Goal: Task Accomplishment & Management: Manage account settings

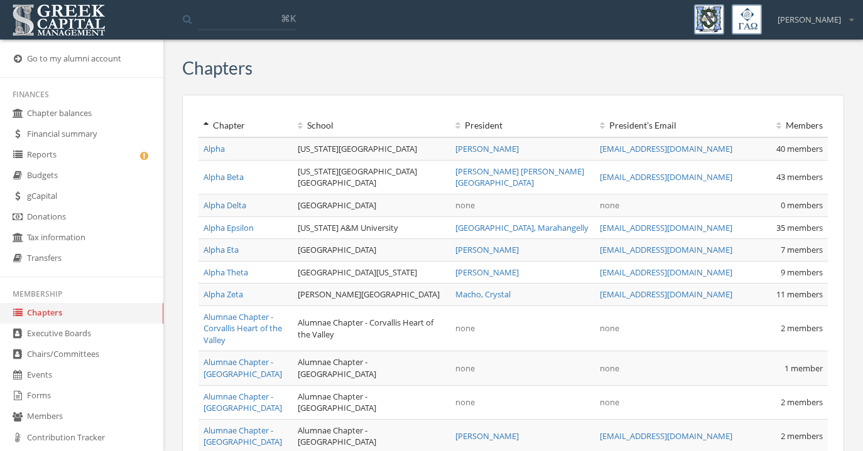
click at [67, 158] on link "Reports" at bounding box center [81, 155] width 163 height 21
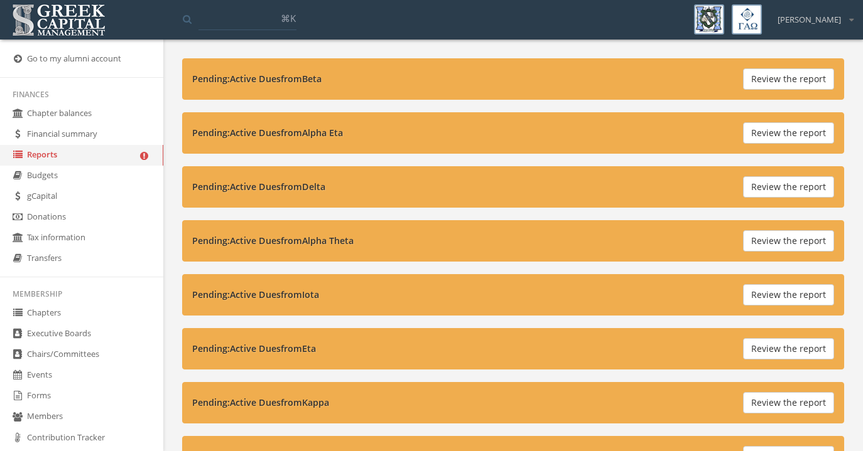
click at [66, 392] on link "Forms" at bounding box center [81, 396] width 163 height 21
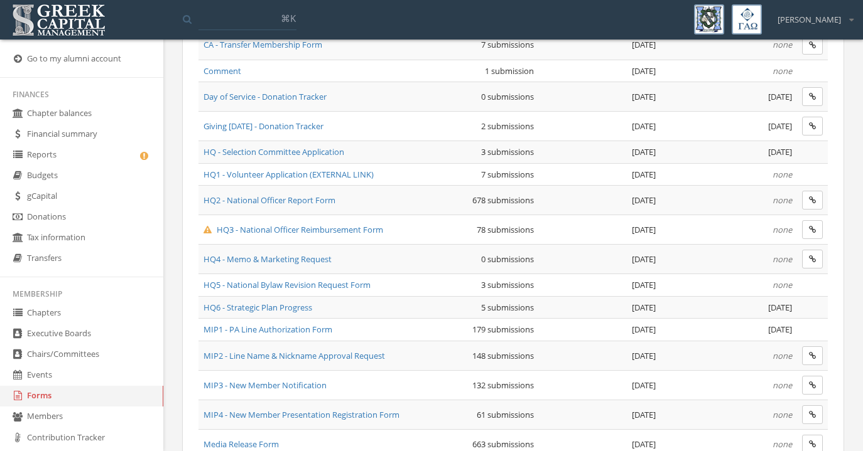
scroll to position [453, 0]
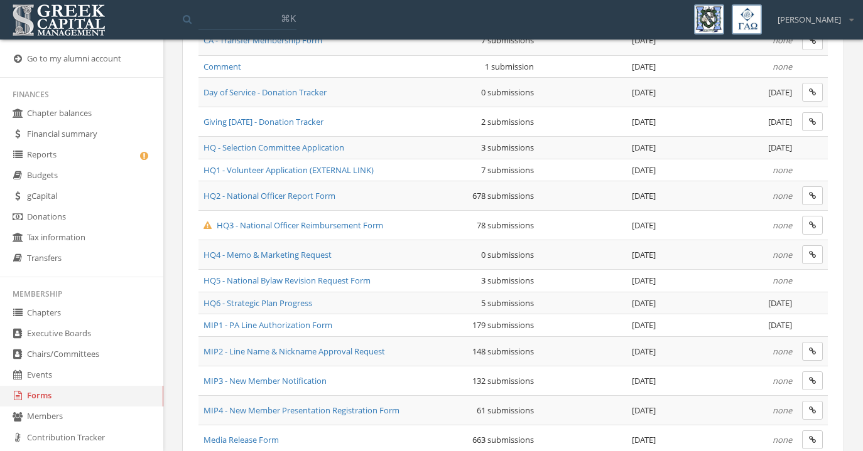
click at [273, 223] on span "HQ3 - National Officer Reimbursement Form" at bounding box center [293, 225] width 180 height 11
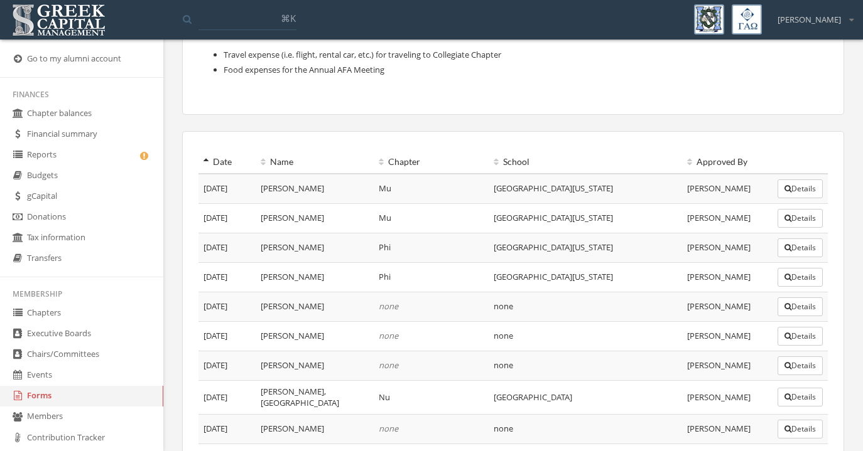
scroll to position [181, 0]
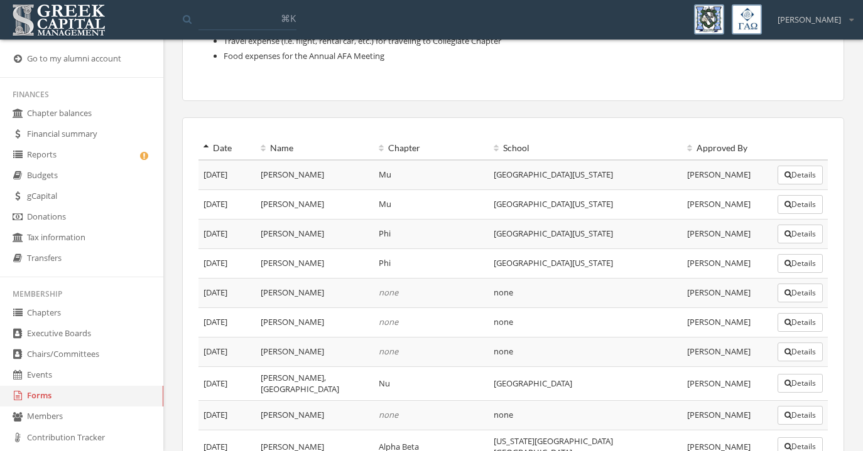
click at [202, 141] on th "Date" at bounding box center [226, 148] width 57 height 23
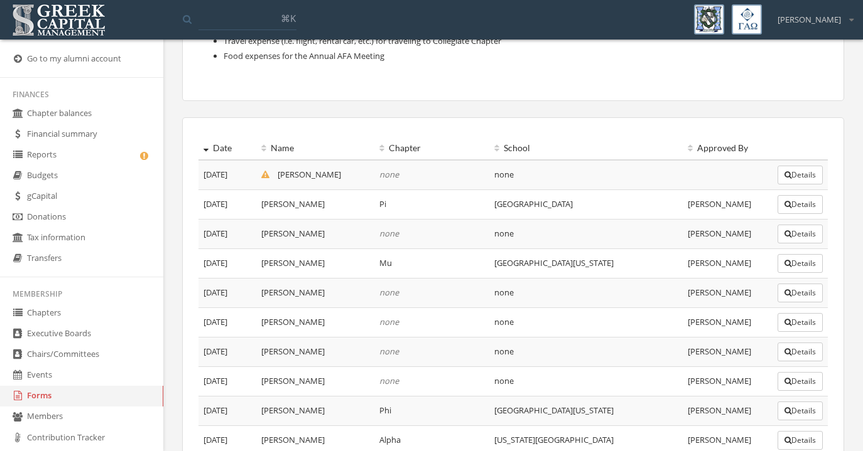
click at [792, 178] on button "Details" at bounding box center [799, 175] width 45 height 19
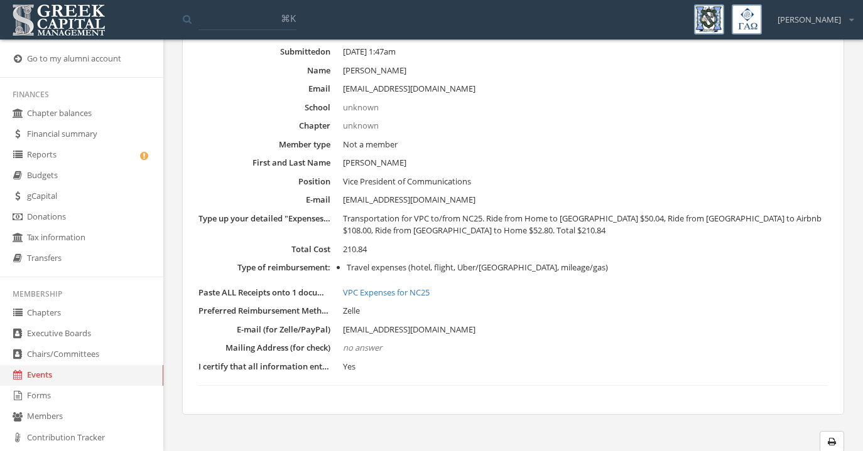
scroll to position [126, 0]
click at [405, 291] on link "VPC Expenses for NC25" at bounding box center [585, 292] width 485 height 13
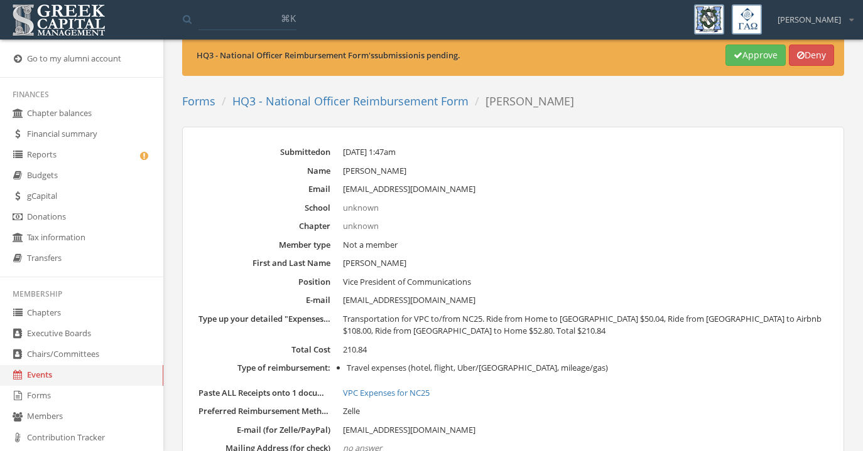
scroll to position [0, 0]
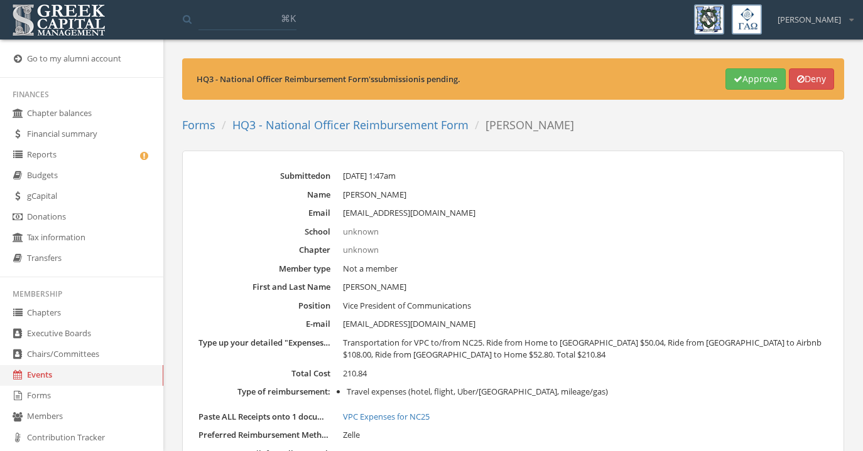
click at [371, 127] on link "HQ3 - National Officer Reimbursement Form" at bounding box center [350, 124] width 236 height 15
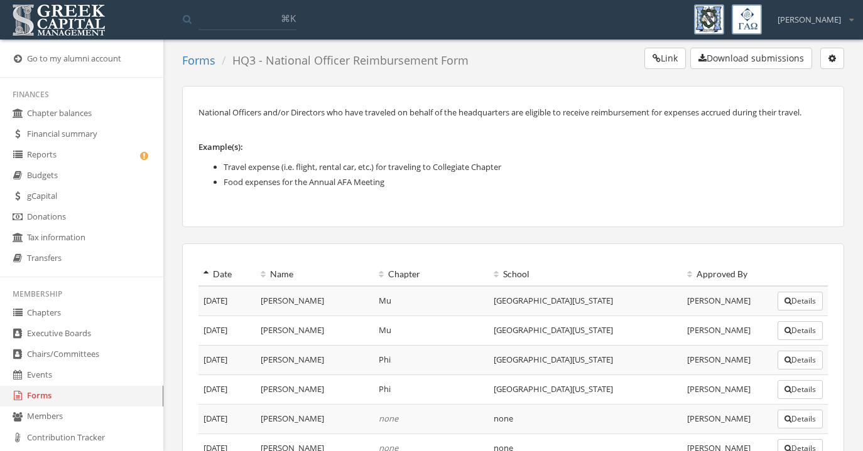
scroll to position [67, 0]
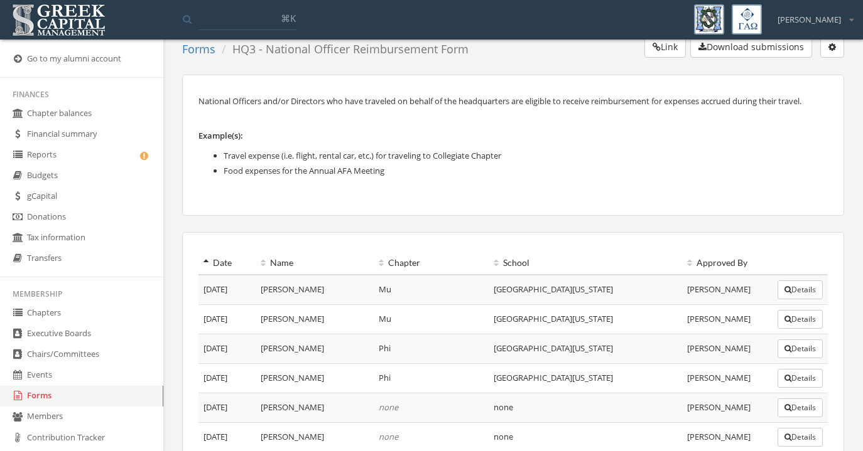
click at [207, 259] on icon at bounding box center [205, 263] width 5 height 9
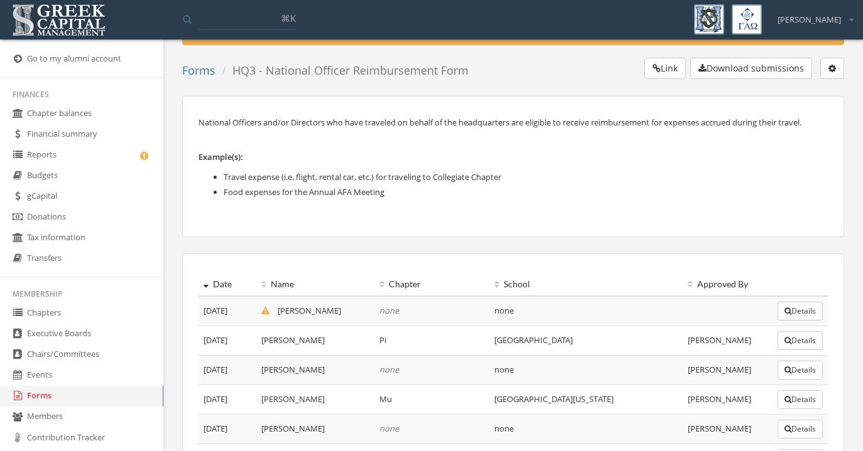
scroll to position [0, 0]
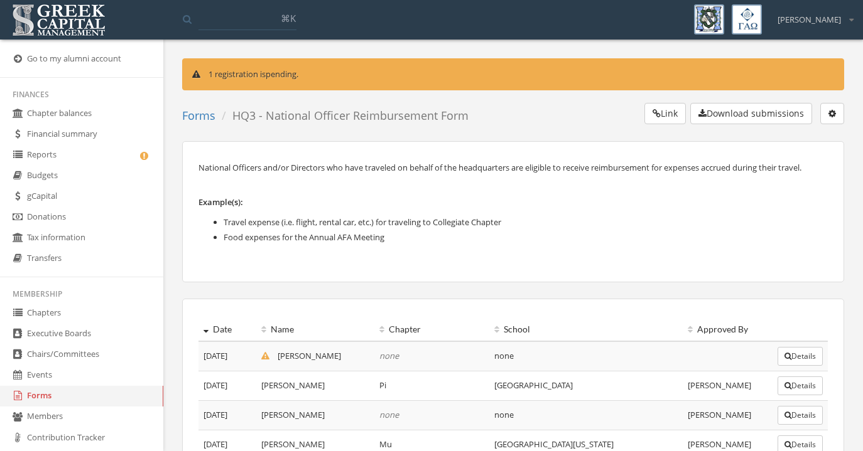
click at [791, 359] on button "Details" at bounding box center [799, 356] width 45 height 19
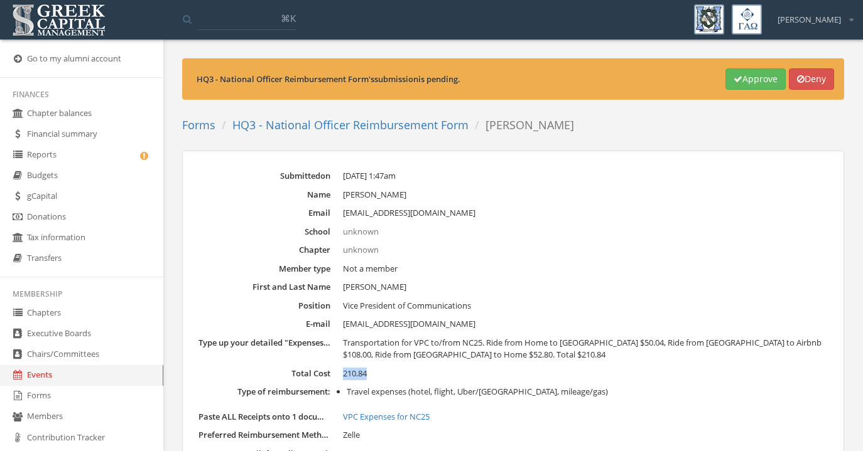
drag, startPoint x: 372, startPoint y: 373, endPoint x: 343, endPoint y: 374, distance: 28.3
click at [343, 374] on dd "210.84" at bounding box center [585, 374] width 485 height 13
copy span "210.84"
click at [347, 392] on li "Travel expenses (hotel, flight, Uber/[GEOGRAPHIC_DATA], mileage/gas)" at bounding box center [587, 392] width 481 height 13
click at [740, 72] on button "Approve" at bounding box center [755, 78] width 60 height 21
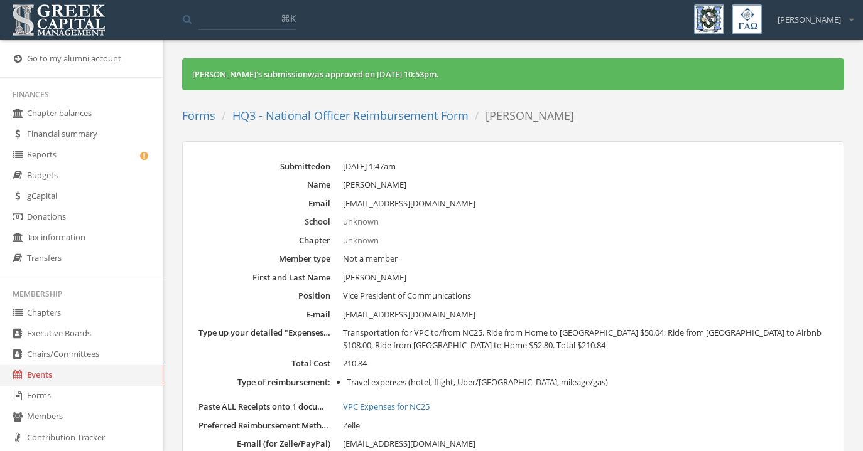
click at [342, 112] on link "HQ3 - National Officer Reimbursement Form" at bounding box center [350, 115] width 236 height 15
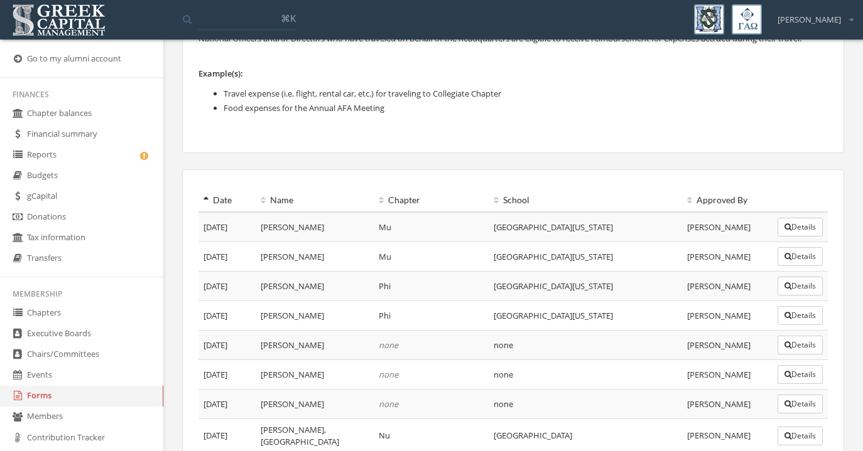
scroll to position [107, 0]
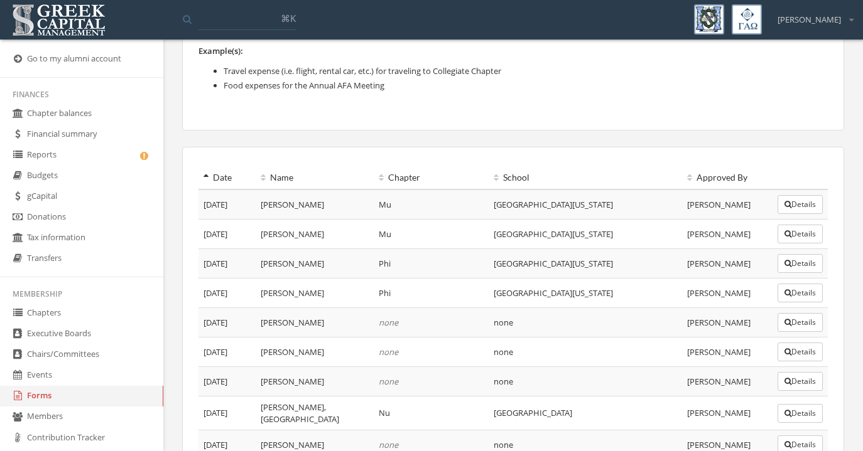
click at [199, 176] on th "Date" at bounding box center [226, 177] width 57 height 23
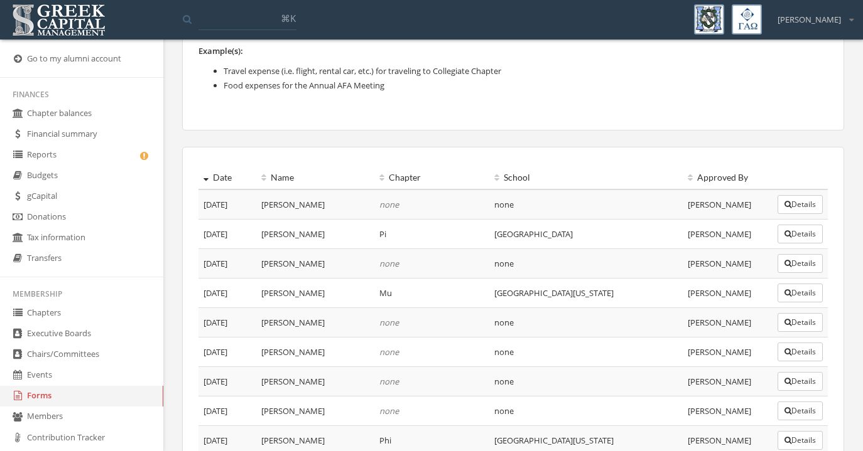
click at [791, 240] on button "Details" at bounding box center [799, 234] width 45 height 19
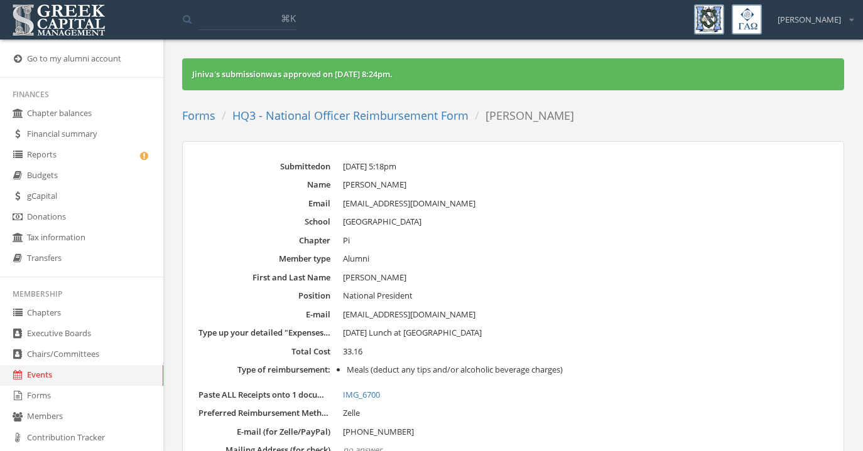
click at [200, 121] on link "Forms" at bounding box center [198, 115] width 33 height 15
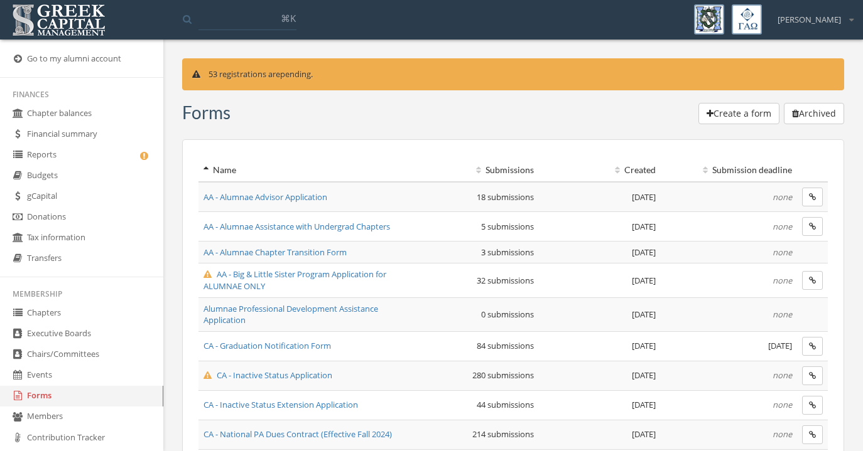
click at [260, 280] on span "AA - Big & Little Sister Program Application for ALUMNAE ONLY" at bounding box center [294, 280] width 183 height 23
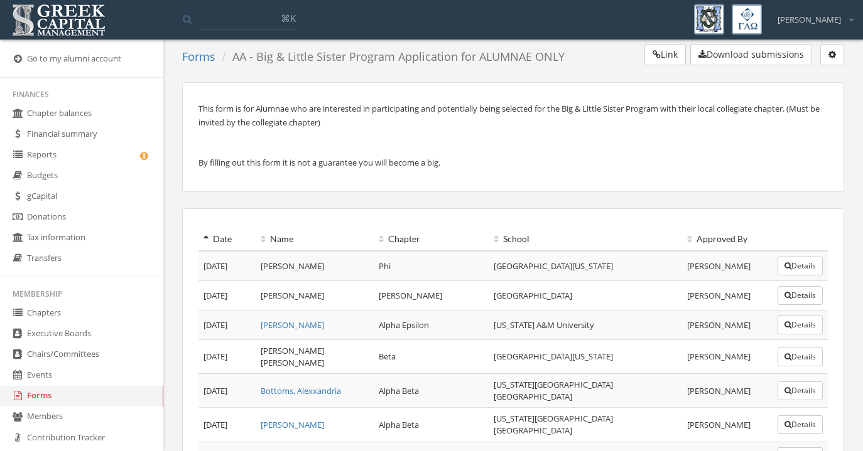
scroll to position [84, 0]
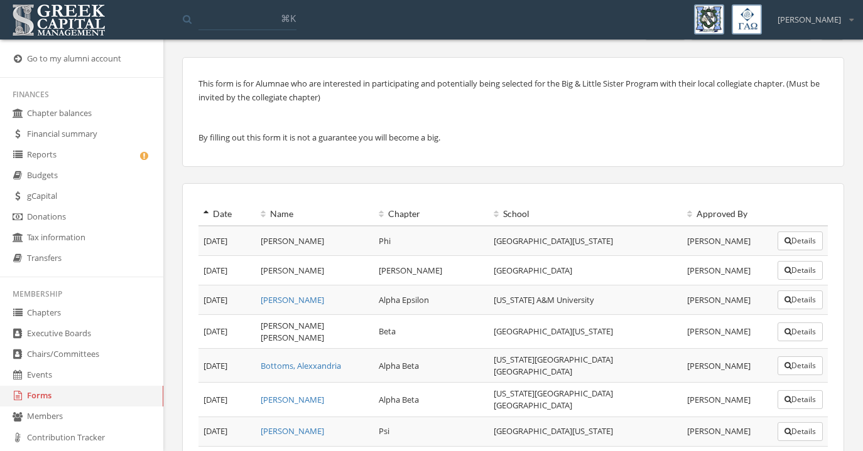
click at [203, 214] on th "Date" at bounding box center [226, 214] width 57 height 23
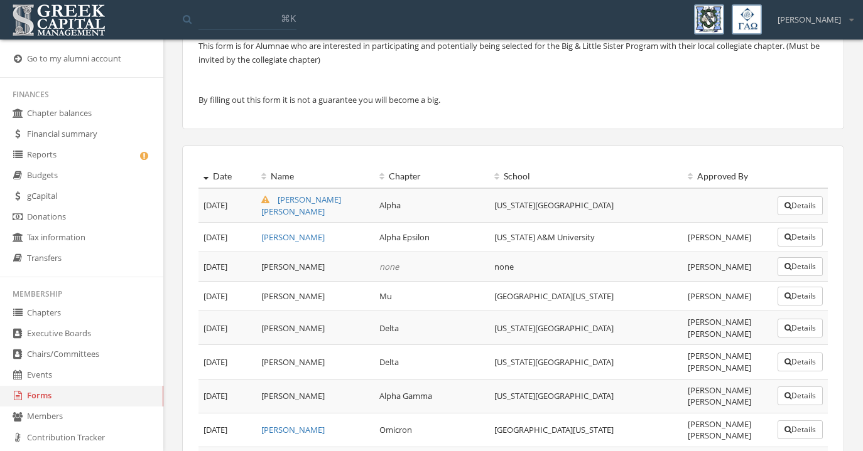
scroll to position [143, 0]
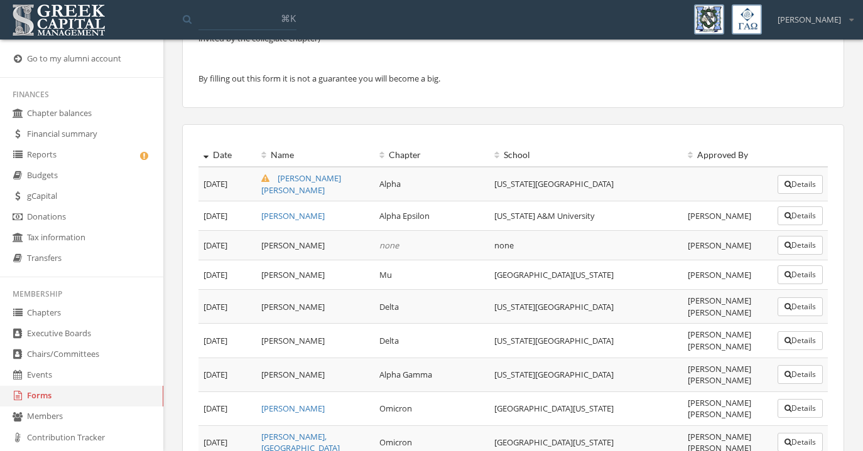
click at [798, 187] on button "Details" at bounding box center [799, 184] width 45 height 19
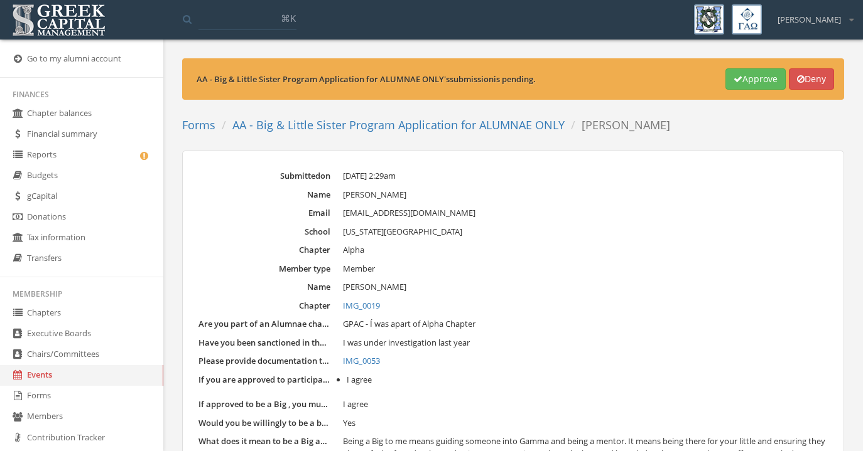
click at [610, 308] on link "IMG_0019" at bounding box center [585, 306] width 485 height 13
click at [211, 125] on link "Forms" at bounding box center [198, 124] width 33 height 15
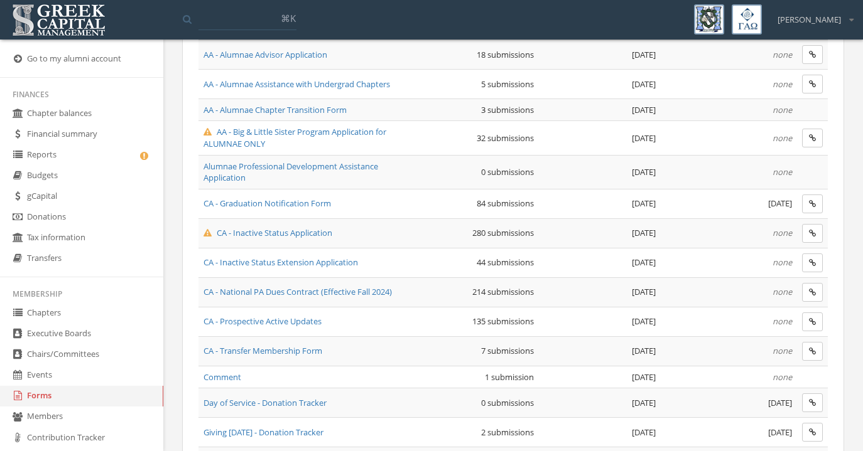
scroll to position [197, 0]
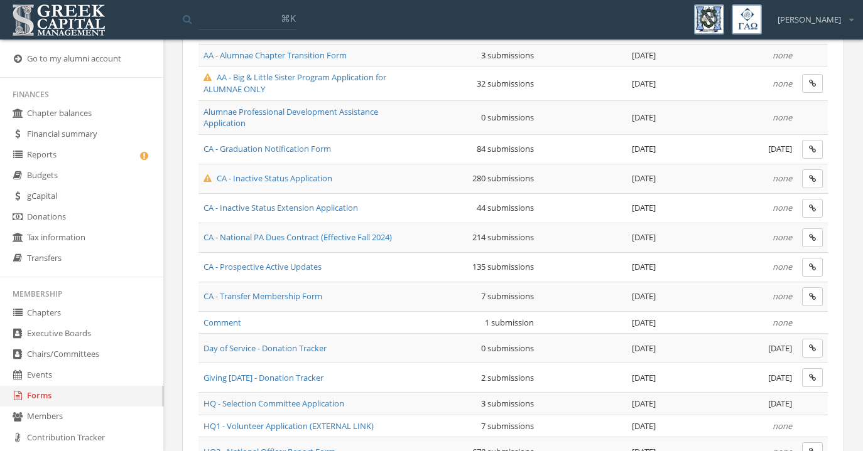
click at [275, 179] on span "CA - Inactive Status Application" at bounding box center [267, 178] width 129 height 11
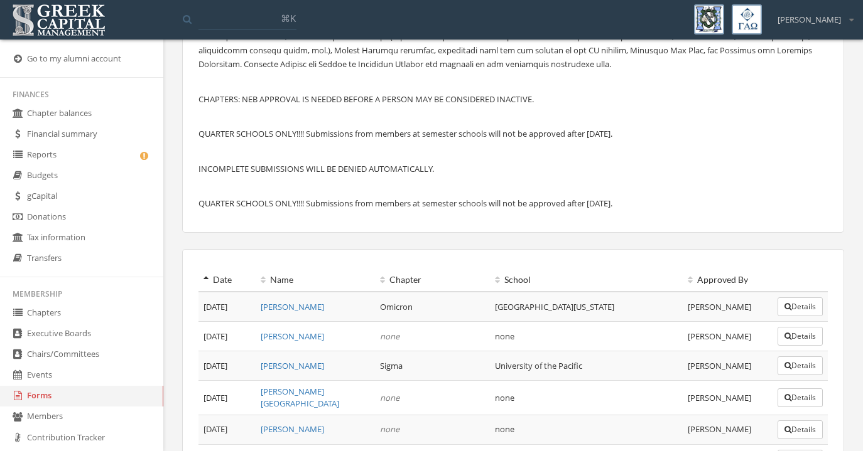
scroll to position [276, 0]
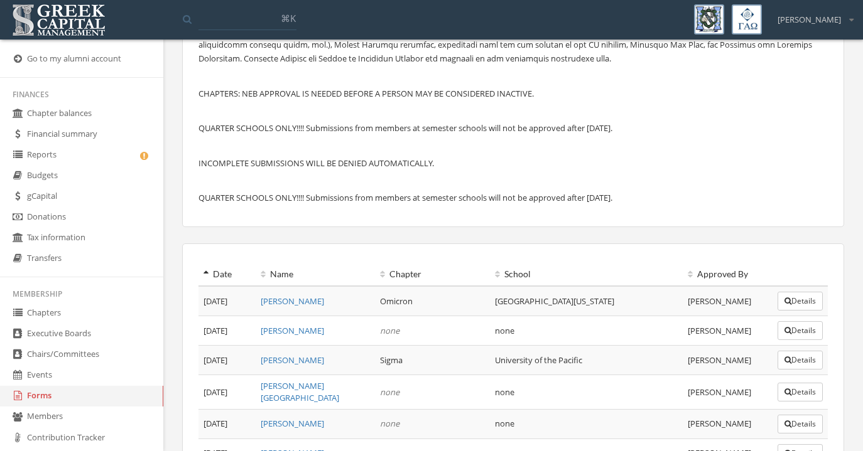
click at [205, 269] on th "Date" at bounding box center [226, 274] width 57 height 23
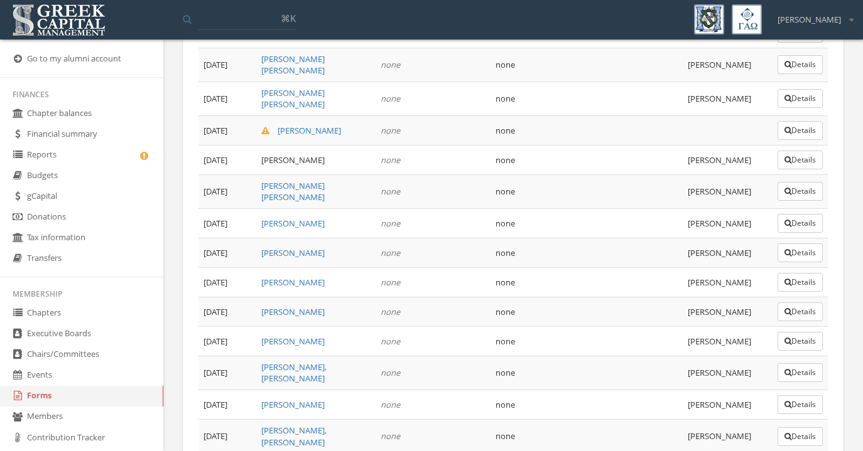
scroll to position [932, 0]
click at [806, 141] on button "Details" at bounding box center [799, 131] width 45 height 19
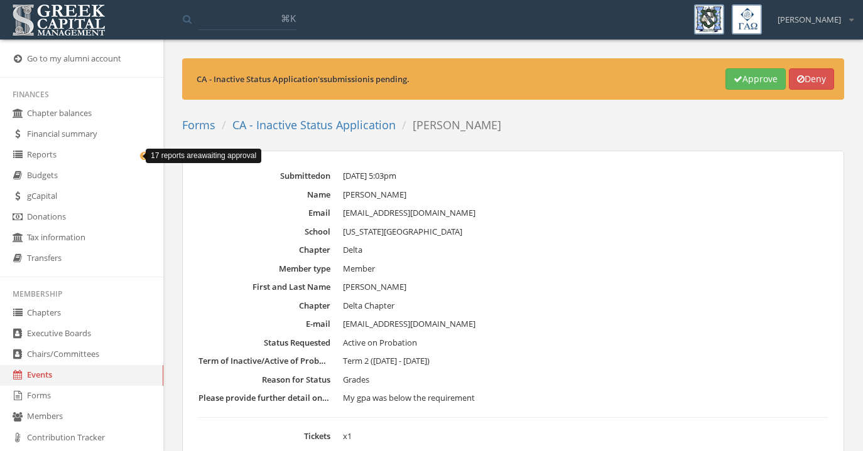
click at [138, 156] on icon at bounding box center [144, 156] width 13 height 11
